Goal: Check status

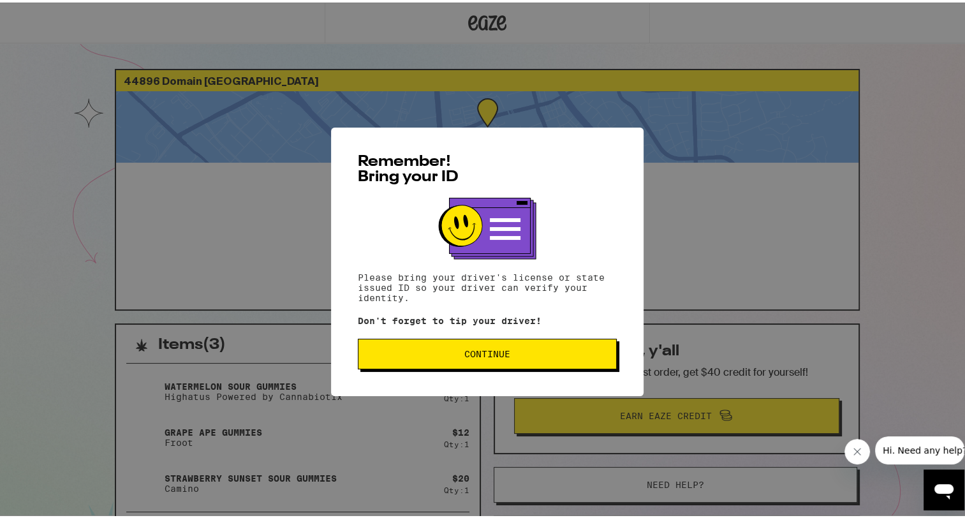
click at [513, 358] on button "Continue" at bounding box center [487, 351] width 259 height 31
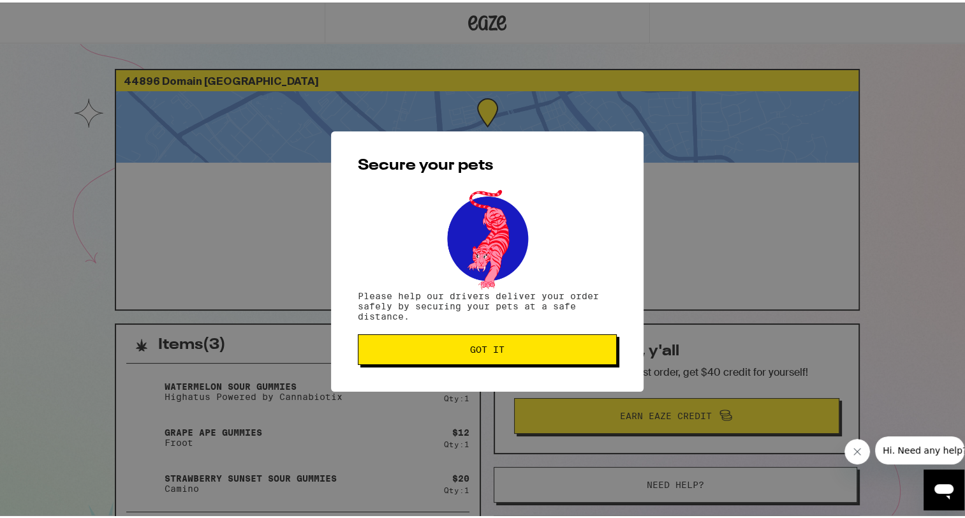
drag, startPoint x: 506, startPoint y: 351, endPoint x: 513, endPoint y: 358, distance: 9.5
click at [513, 358] on button "Got it" at bounding box center [487, 347] width 259 height 31
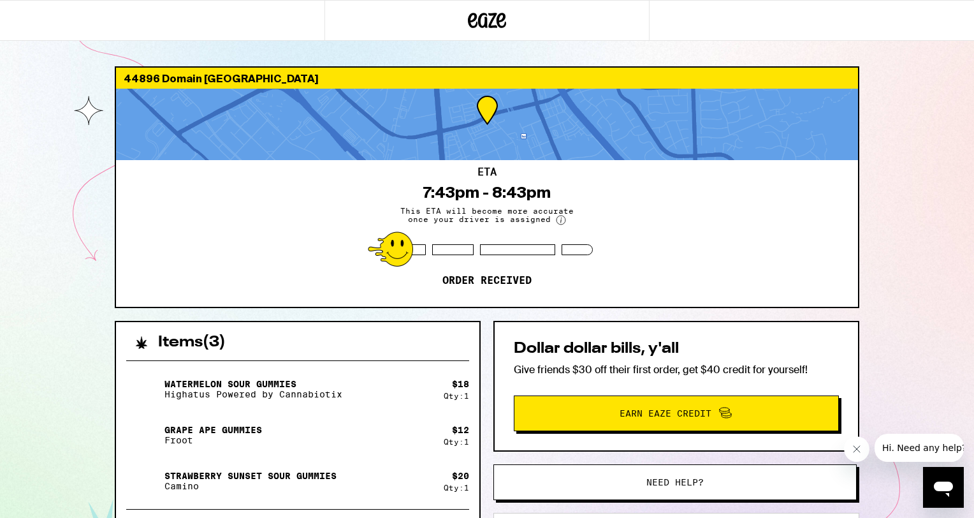
click at [559, 223] on circle at bounding box center [561, 219] width 9 height 9
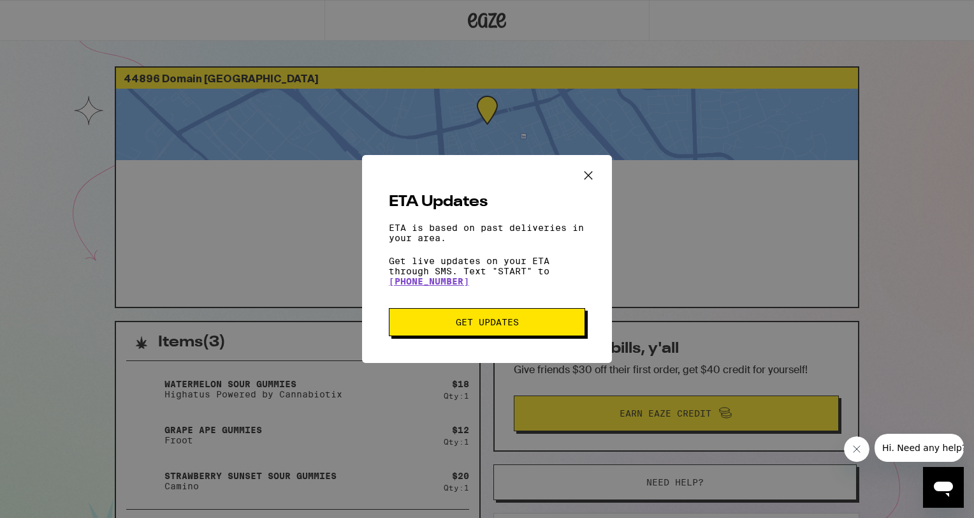
click at [584, 177] on icon "Close ETA information modal" at bounding box center [588, 175] width 19 height 19
